Goal: Task Accomplishment & Management: Complete application form

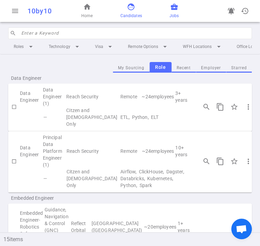
click at [131, 10] on link "face Candidates" at bounding box center [131, 11] width 22 height 16
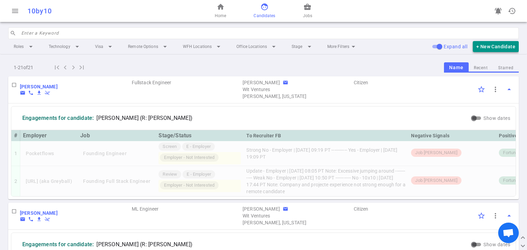
click at [259, 47] on button "+ New Candidate" at bounding box center [495, 46] width 46 height 11
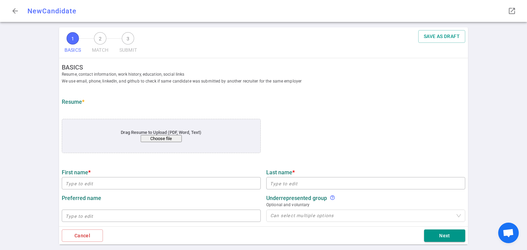
click at [157, 139] on button "Choose file" at bounding box center [161, 138] width 41 height 7
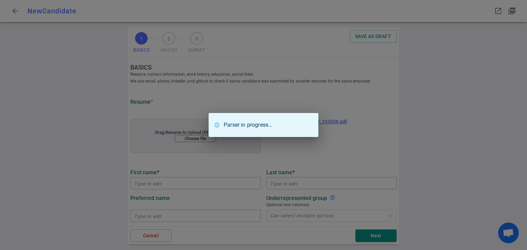
type input "[PERSON_NAME]"
type input "[EMAIL_ADDRESS][DOMAIN_NAME]"
type input "[PHONE_NUMBER]"
type input "Syndio Inc"
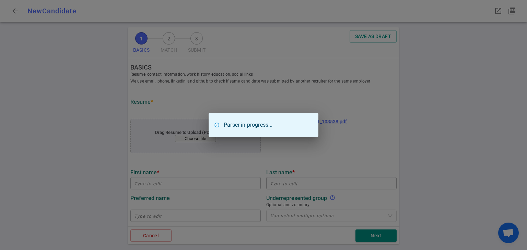
type textarea "Senior Data AI Engineer"
type input "7.2"
type input "State [GEOGRAPHIC_DATA]"
type input "Computer Information Systems, [PERSON_NAME]"
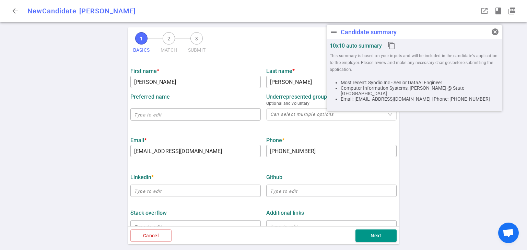
scroll to position [102, 0]
click at [259, 152] on input "[PHONE_NUMBER]" at bounding box center [331, 150] width 130 height 11
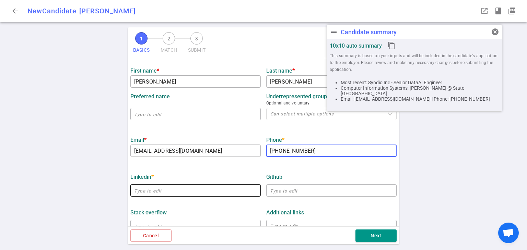
type input "[PHONE_NUMBER]"
click at [195, 190] on input "text" at bounding box center [195, 190] width 130 height 11
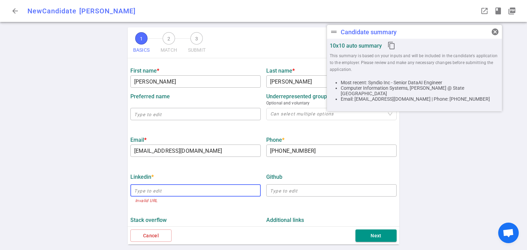
paste input "[URL][DOMAIN_NAME][PERSON_NAME]"
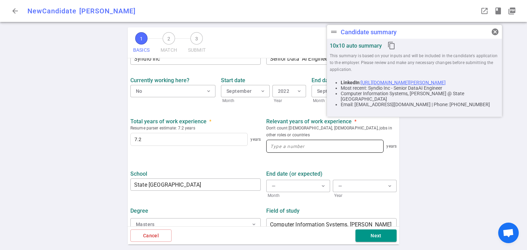
scroll to position [306, 0]
type input "[URL][DOMAIN_NAME][PERSON_NAME]"
click at [259, 140] on input at bounding box center [324, 146] width 117 height 12
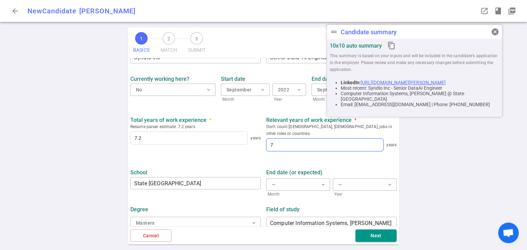
scroll to position [308, 0]
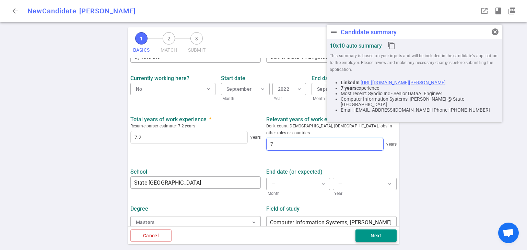
type input "7"
click at [259, 238] on button "Next" at bounding box center [375, 236] width 41 height 13
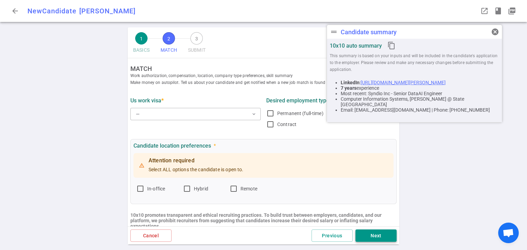
scroll to position [0, 0]
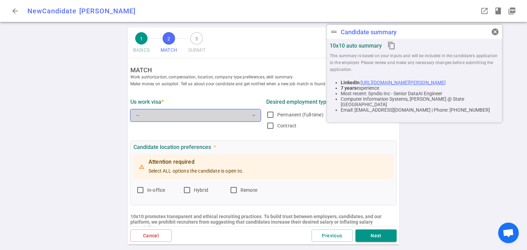
click at [245, 120] on button "— expand_more" at bounding box center [195, 115] width 130 height 12
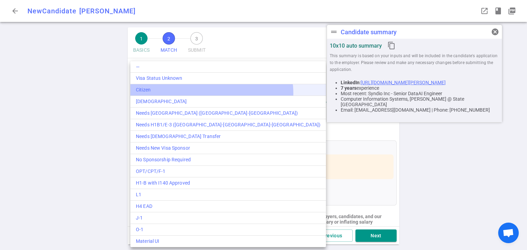
click at [211, 94] on li "Citizen" at bounding box center [227, 90] width 195 height 12
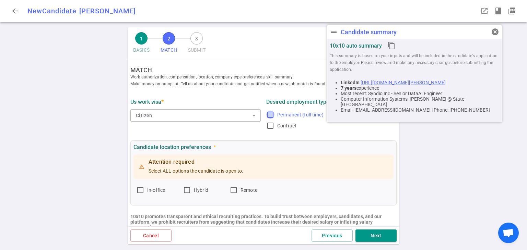
click at [259, 116] on input "Permanent (full-time)" at bounding box center [270, 115] width 8 height 8
checkbox input "true"
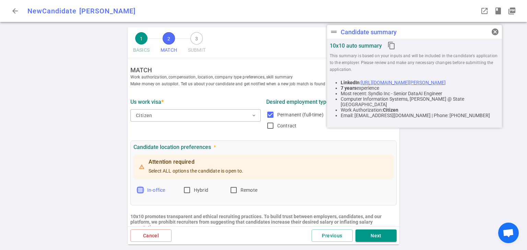
click at [142, 193] on input "In-office" at bounding box center [140, 190] width 8 height 8
checkbox input "true"
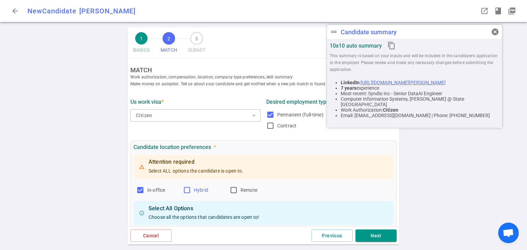
drag, startPoint x: 186, startPoint y: 191, endPoint x: 192, endPoint y: 191, distance: 5.1
click at [186, 191] on input "Hybrid" at bounding box center [187, 190] width 8 height 8
checkbox input "true"
click at [234, 192] on input "Remote" at bounding box center [233, 190] width 8 height 8
checkbox input "true"
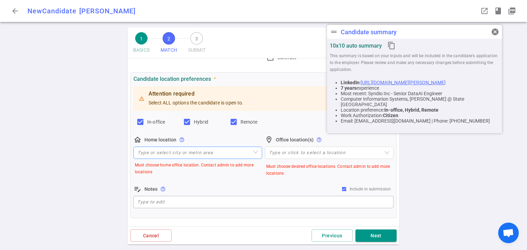
scroll to position [69, 0]
click at [190, 150] on input "search" at bounding box center [197, 153] width 120 height 12
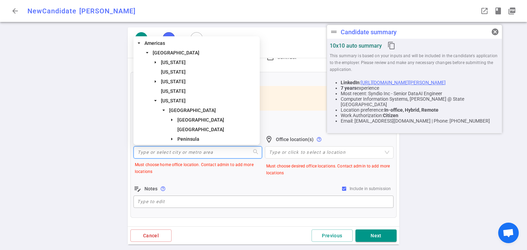
click at [180, 155] on input "search" at bounding box center [197, 153] width 120 height 12
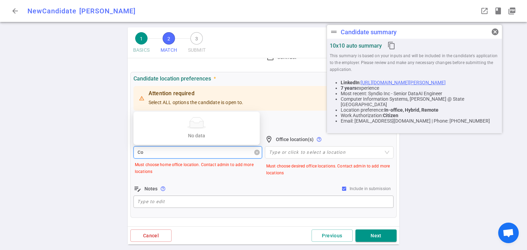
type input "C"
type input "[US_STATE]"
click at [178, 135] on span "[US_STATE]" at bounding box center [208, 137] width 99 height 8
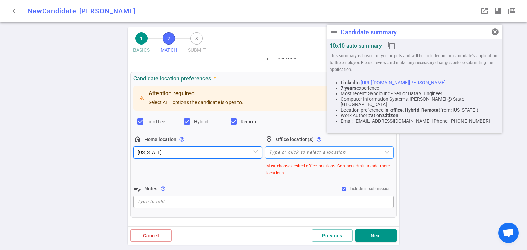
click at [259, 153] on div at bounding box center [325, 152] width 119 height 5
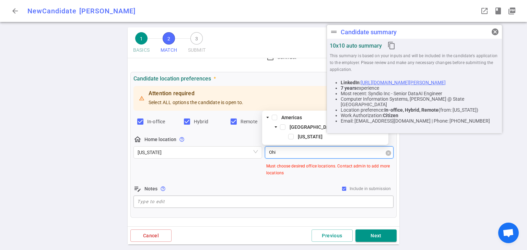
type input "[US_STATE]"
click at [259, 137] on span at bounding box center [290, 136] width 5 height 5
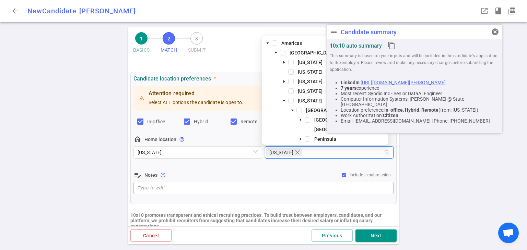
click at [259, 175] on div "edit_note Notes help_outline Include in submission" at bounding box center [263, 175] width 260 height 8
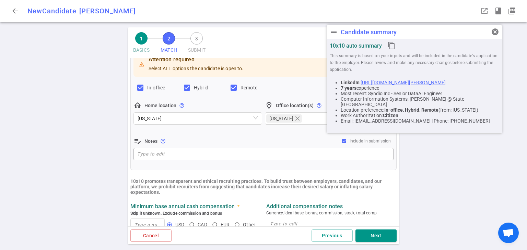
scroll to position [103, 0]
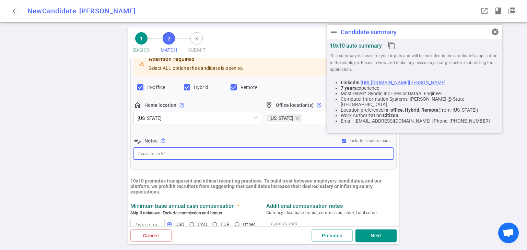
click at [214, 157] on textarea at bounding box center [263, 154] width 252 height 8
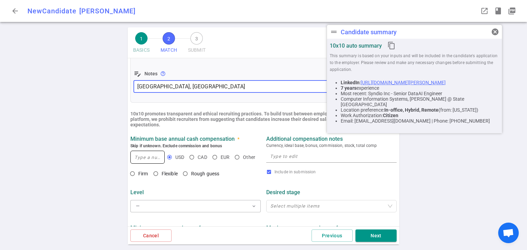
scroll to position [171, 0]
type textarea "[GEOGRAPHIC_DATA], [GEOGRAPHIC_DATA]"
click at [146, 156] on input at bounding box center [148, 156] width 34 height 12
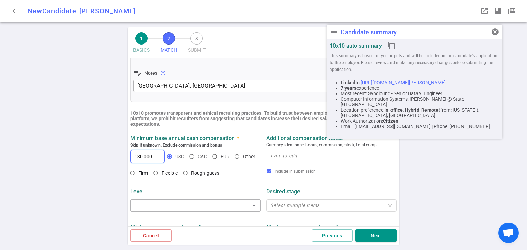
type input "130,000"
click at [134, 173] on input "Firm" at bounding box center [132, 173] width 12 height 12
radio input "true"
click at [259, 161] on div "x" at bounding box center [331, 156] width 130 height 12
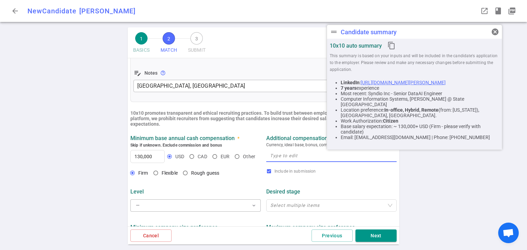
paste textarea "$130K - $180K base"
click at [259, 155] on textarea "$130K - $180K base" at bounding box center [331, 156] width 123 height 8
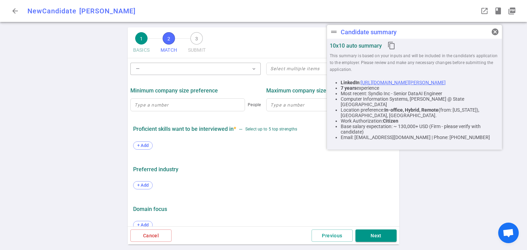
scroll to position [308, 0]
type textarea "$130K - $180K base"
click at [141, 144] on span "+ Add" at bounding box center [143, 145] width 16 height 5
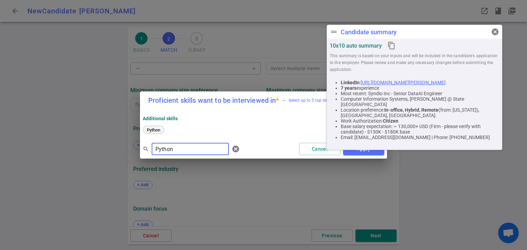
click at [153, 132] on span "Python" at bounding box center [153, 130] width 18 height 5
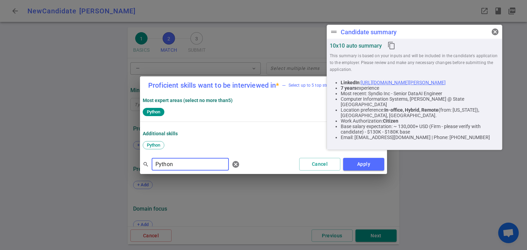
drag, startPoint x: 180, startPoint y: 166, endPoint x: 149, endPoint y: 168, distance: 30.9
click at [149, 168] on div "search Python ​ cancel" at bounding box center [193, 165] width 100 height 14
click at [147, 146] on span "AWS" at bounding box center [151, 145] width 14 height 5
drag, startPoint x: 174, startPoint y: 166, endPoint x: 149, endPoint y: 169, distance: 24.9
click at [140, 166] on div "search AWS ​ [PERSON_NAME] Apply" at bounding box center [263, 164] width 247 height 19
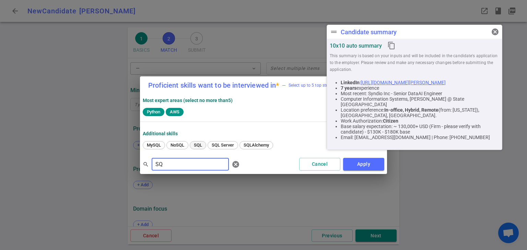
type input "SQ"
click at [196, 146] on span "SQL" at bounding box center [197, 145] width 13 height 5
click at [259, 163] on button "Apply" at bounding box center [363, 164] width 41 height 13
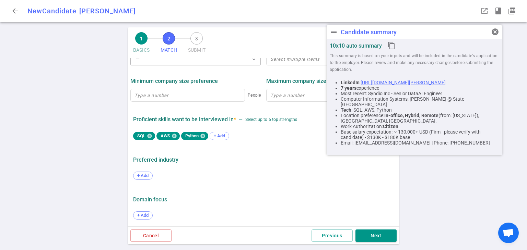
scroll to position [319, 0]
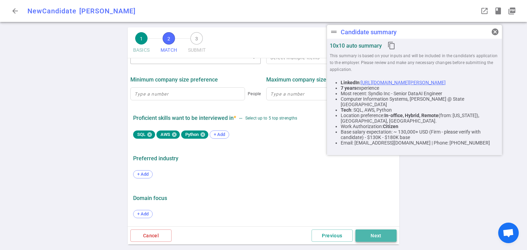
drag, startPoint x: 386, startPoint y: 234, endPoint x: 374, endPoint y: 234, distance: 12.0
click at [259, 234] on button "Next" at bounding box center [375, 236] width 41 height 13
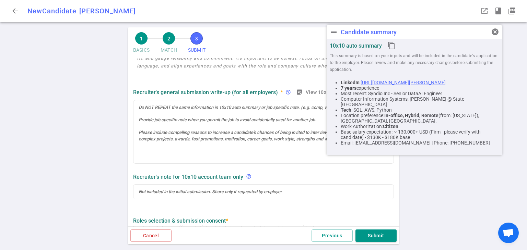
scroll to position [103, 0]
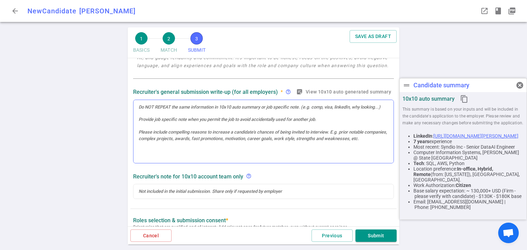
click at [170, 120] on div at bounding box center [263, 131] width 260 height 63
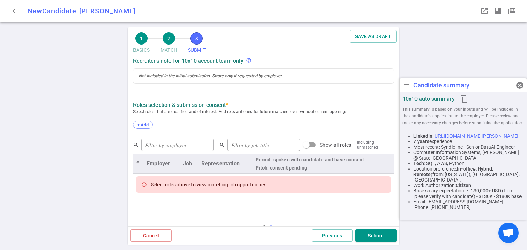
scroll to position [254, 0]
click at [145, 123] on span "+ Add" at bounding box center [143, 124] width 16 height 5
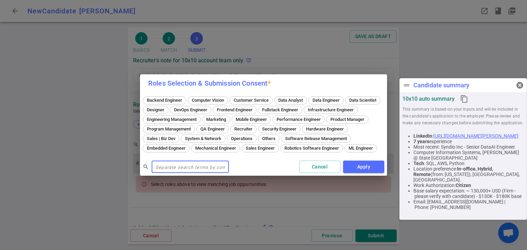
click at [259, 98] on span "Data Engineer" at bounding box center [326, 100] width 32 height 5
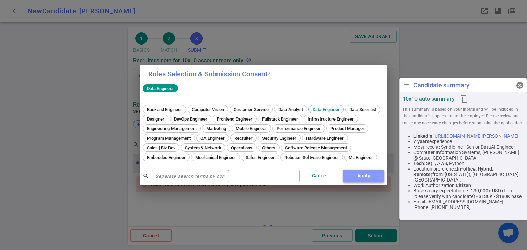
click at [259, 180] on button "Apply" at bounding box center [363, 176] width 41 height 13
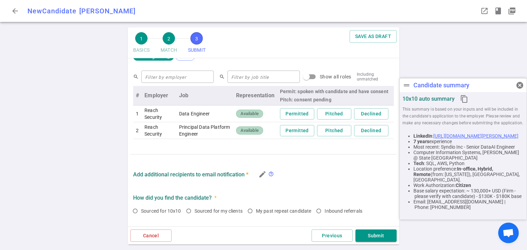
scroll to position [308, 0]
click at [259, 113] on button "Permitted" at bounding box center [297, 113] width 34 height 11
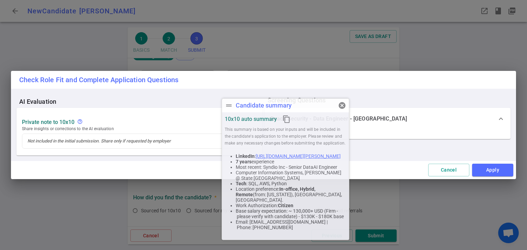
drag, startPoint x: 430, startPoint y: 90, endPoint x: 408, endPoint y: 133, distance: 47.5
click at [252, 111] on div "drag_handle Candidate summary cancel" at bounding box center [285, 106] width 127 height 14
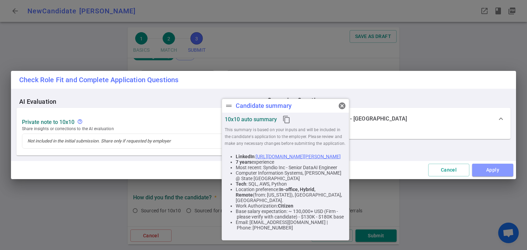
drag, startPoint x: 486, startPoint y: 166, endPoint x: 489, endPoint y: 167, distance: 3.5
click at [259, 167] on button "Apply" at bounding box center [492, 170] width 41 height 13
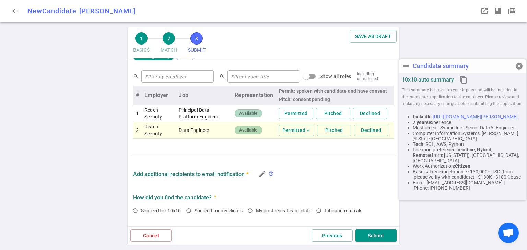
drag, startPoint x: 292, startPoint y: 108, endPoint x: 469, endPoint y: 68, distance: 181.3
click at [259, 68] on div "drag_handle Candidate summary cancel" at bounding box center [462, 66] width 127 height 14
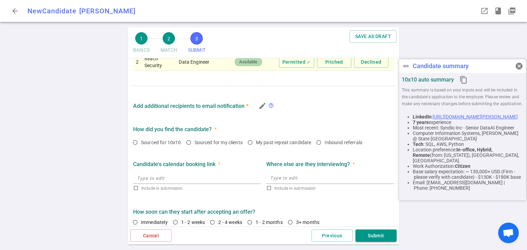
scroll to position [376, 0]
click at [259, 105] on icon "edit" at bounding box center [262, 105] width 8 height 8
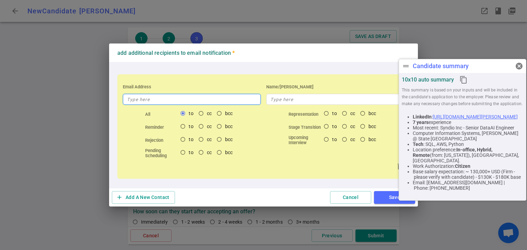
click at [182, 99] on input "text" at bounding box center [192, 99] width 138 height 11
type input "v"
type input "s"
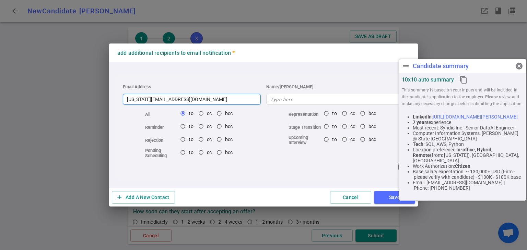
type input "[US_STATE][EMAIL_ADDRESS][DOMAIN_NAME]"
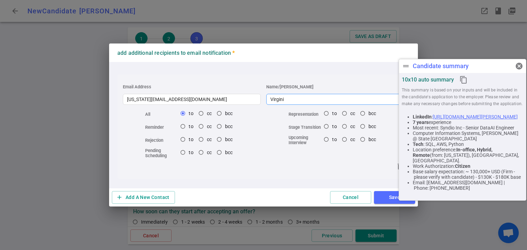
type input "[US_STATE]"
click at [160, 195] on button "add Add A New Contact" at bounding box center [143, 197] width 63 height 13
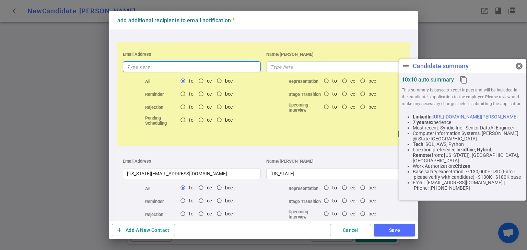
click at [186, 67] on input "text" at bounding box center [192, 66] width 138 height 11
type input "s"
radio input "true"
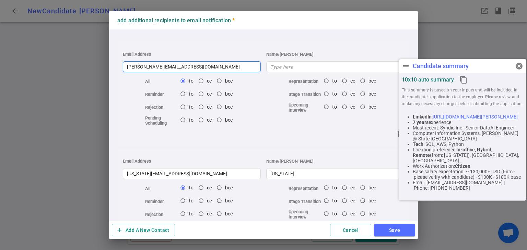
type input "[PERSON_NAME][EMAIL_ADDRESS][DOMAIN_NAME]"
radio input "true"
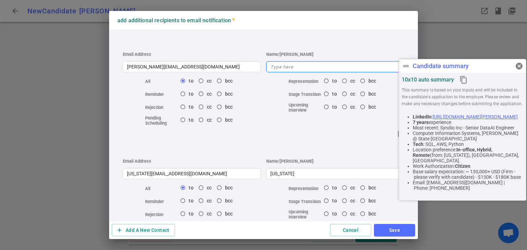
click at [259, 63] on input "text" at bounding box center [335, 66] width 138 height 11
type input "S"
radio input "true"
type input "[PERSON_NAME]"
radio input "true"
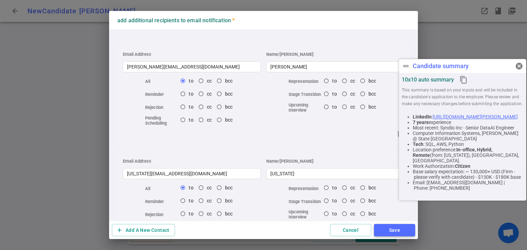
click at [259, 234] on button "Save" at bounding box center [394, 230] width 41 height 13
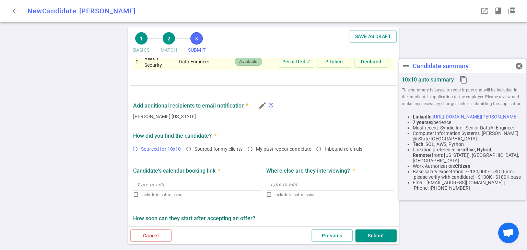
click at [135, 149] on input "Sourced for 10x10" at bounding box center [135, 149] width 12 height 12
radio input "true"
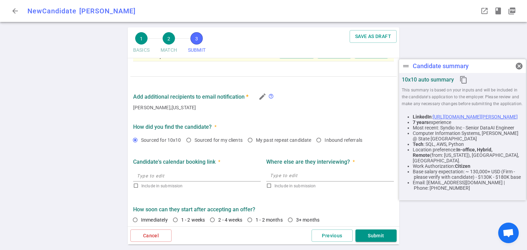
scroll to position [389, 0]
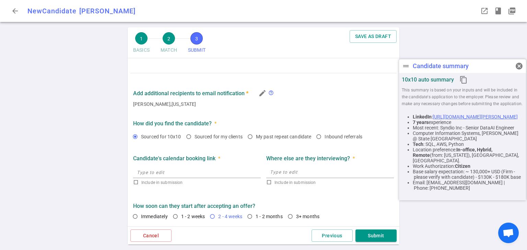
click at [218, 218] on input "2 - 4 weeks" at bounding box center [212, 217] width 12 height 12
radio input "true"
click at [259, 235] on button "Submit" at bounding box center [375, 236] width 41 height 13
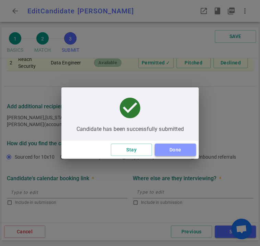
click at [178, 154] on button "Done" at bounding box center [175, 150] width 41 height 13
